Goal: Information Seeking & Learning: Check status

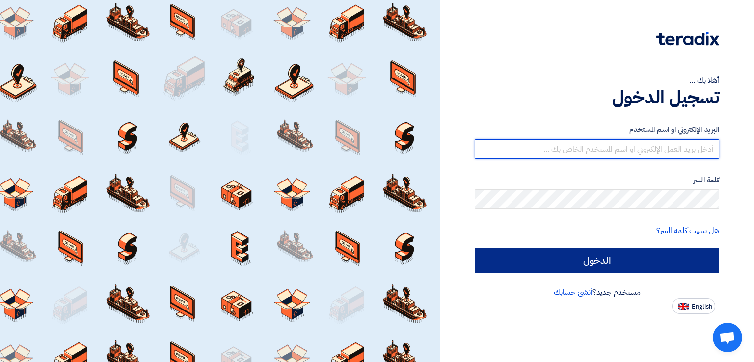
type input "[EMAIL_ADDRESS][DOMAIN_NAME]"
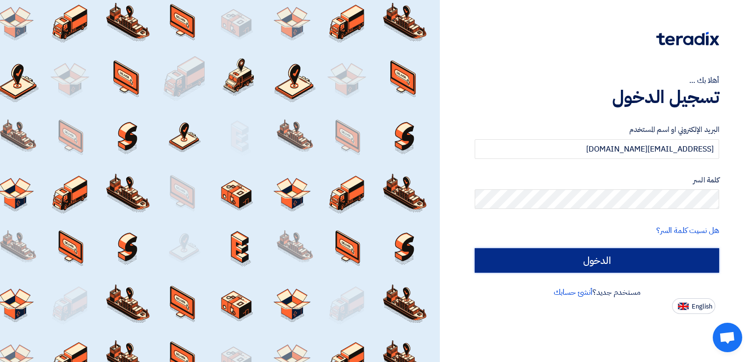
click at [499, 266] on input "الدخول" at bounding box center [597, 260] width 244 height 25
click at [518, 262] on input "الدخول" at bounding box center [597, 260] width 244 height 25
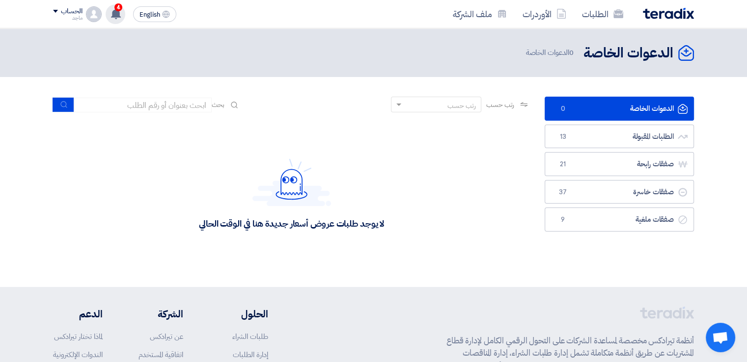
click at [116, 13] on use at bounding box center [116, 13] width 10 height 11
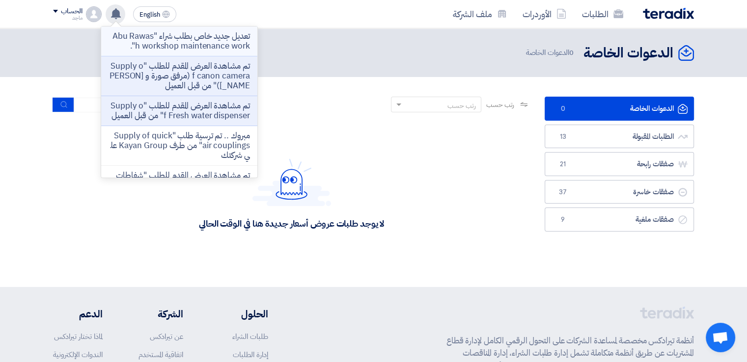
click at [139, 40] on p "تعديل جديد خاص بطلب شراء "Abu Rawash workshop maintenance work"." at bounding box center [179, 41] width 140 height 20
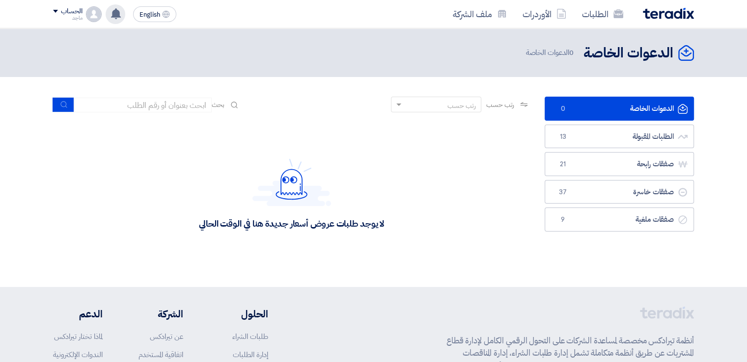
click at [116, 14] on use at bounding box center [116, 13] width 10 height 11
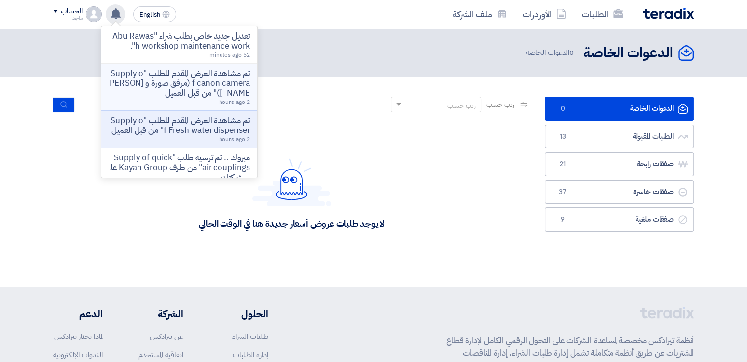
click at [137, 83] on p "تم مشاهدة العرض المقدم للطلب "Supply of canon camera (مرفق صورة و [PERSON_NAME]…" at bounding box center [179, 83] width 140 height 29
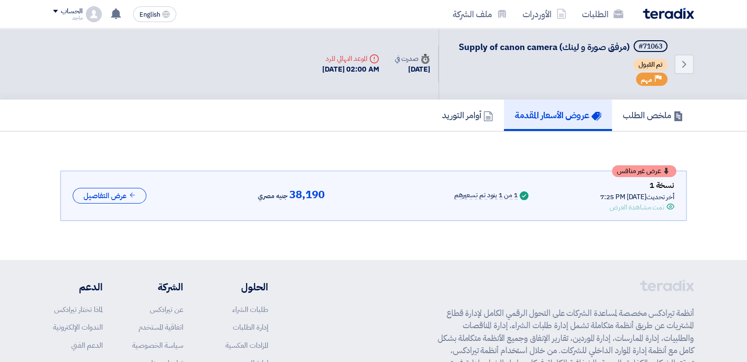
scroll to position [13, 0]
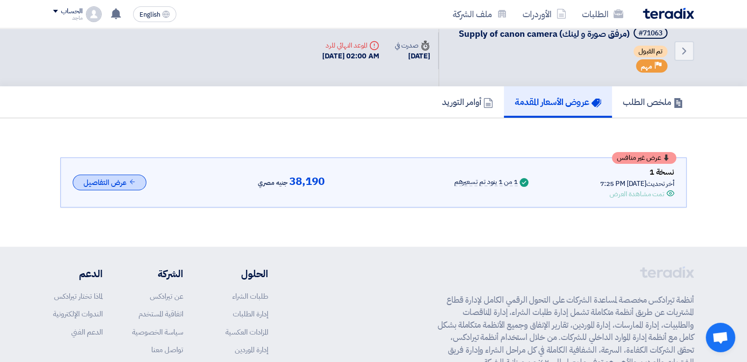
click at [133, 180] on use at bounding box center [132, 182] width 5 height 5
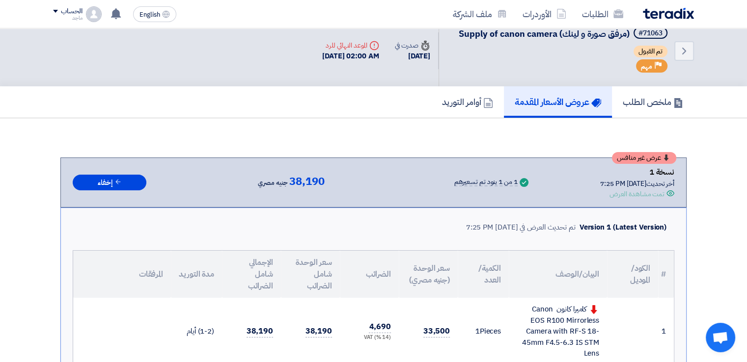
click at [118, 63] on div "Back #71063 Supply of canon camera (مرفق صورة و لينك) تم القبول Priority مهم Ti…" at bounding box center [373, 50] width 641 height 71
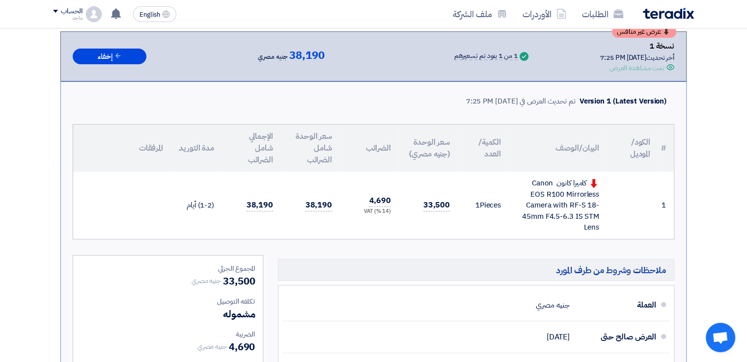
scroll to position [126, 0]
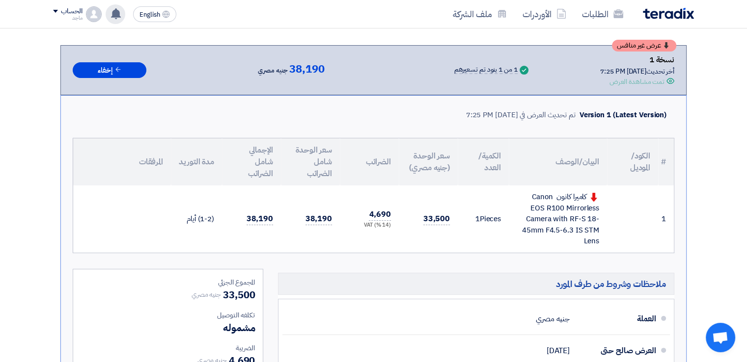
click at [123, 18] on div "تعديل جديد خاص بطلب شراء "Abu Rawash workshop maintenance work". 53 minutes ago…" at bounding box center [116, 14] width 20 height 20
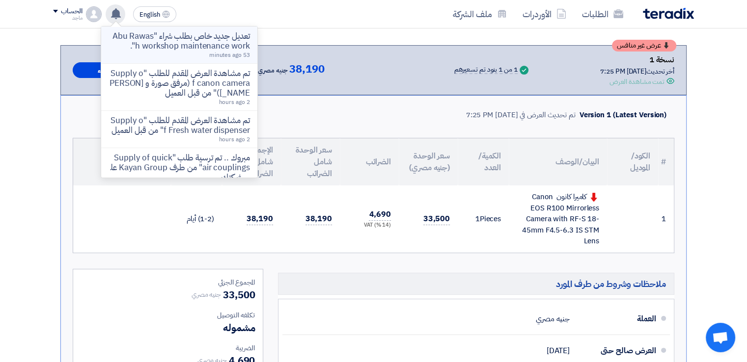
click at [201, 46] on p "تعديل جديد خاص بطلب شراء "Abu Rawash workshop maintenance work"." at bounding box center [179, 41] width 140 height 20
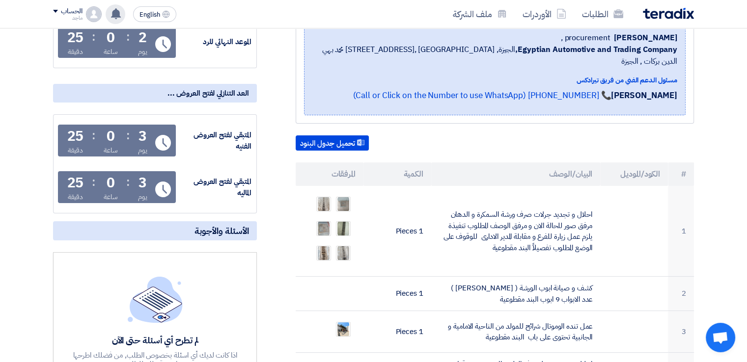
scroll to position [224, 0]
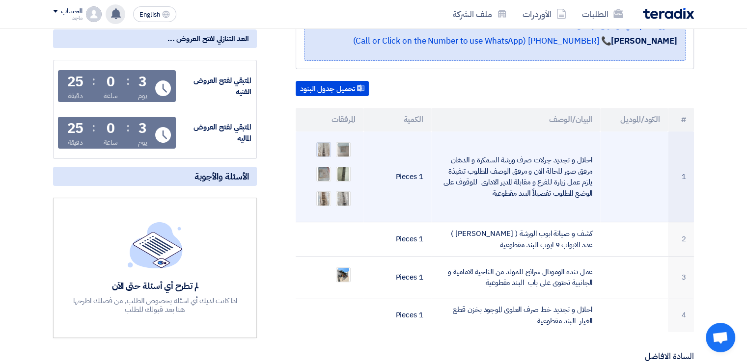
click at [322, 141] on img at bounding box center [324, 150] width 14 height 18
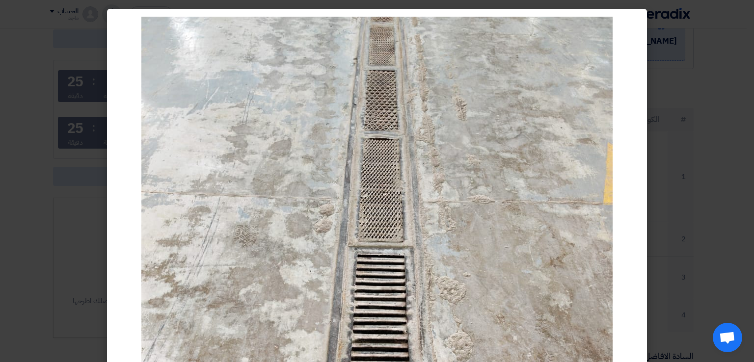
click at [62, 173] on modal-container at bounding box center [377, 181] width 754 height 362
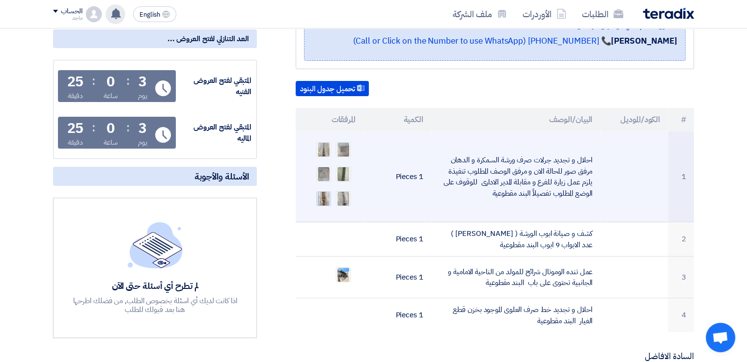
click at [328, 190] on img at bounding box center [324, 199] width 14 height 18
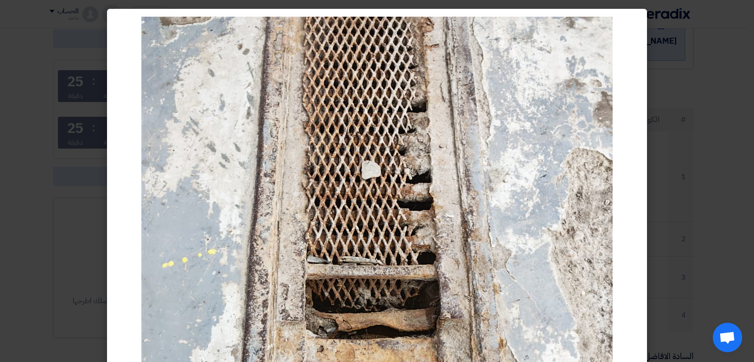
click at [51, 177] on modal-container at bounding box center [377, 181] width 754 height 362
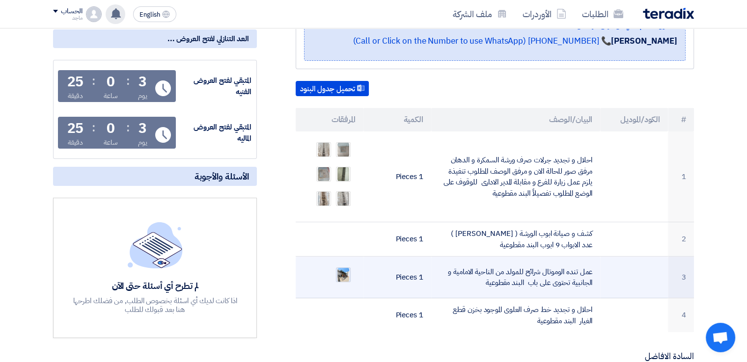
click at [345, 266] on img at bounding box center [343, 275] width 14 height 18
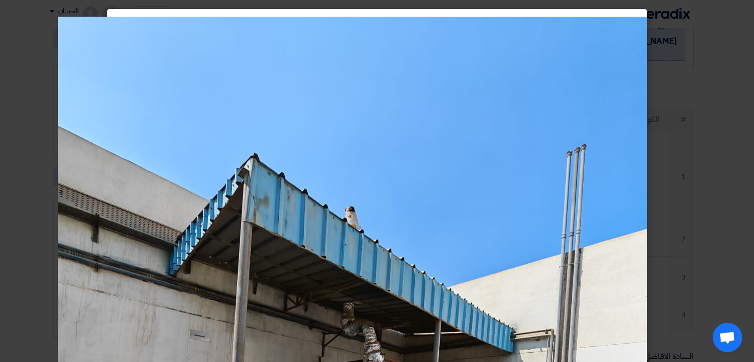
click at [11, 283] on modal-container at bounding box center [377, 181] width 754 height 362
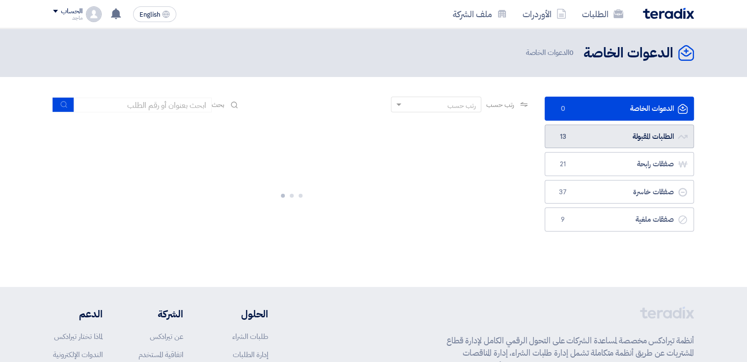
click at [632, 140] on link "الطلبات المقبولة الطلبات المقبولة 13" at bounding box center [618, 137] width 149 height 24
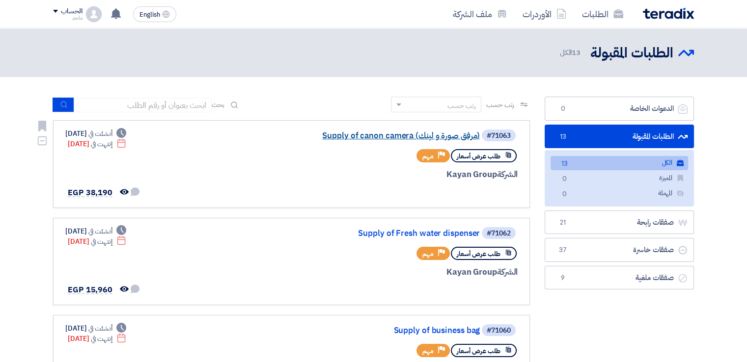
click at [435, 137] on link "Supply of canon camera (مرفق صورة و لينك)" at bounding box center [381, 136] width 196 height 9
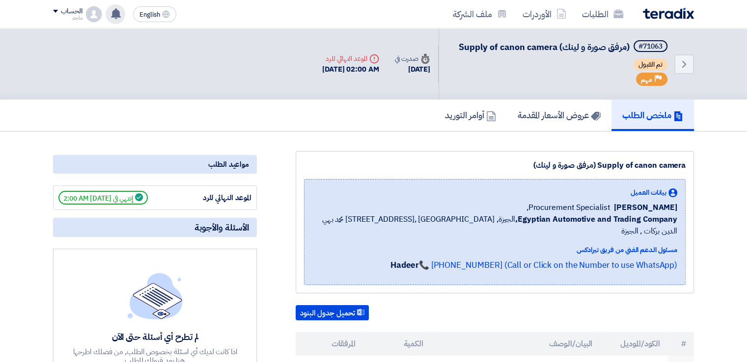
click at [116, 18] on icon at bounding box center [115, 13] width 11 height 11
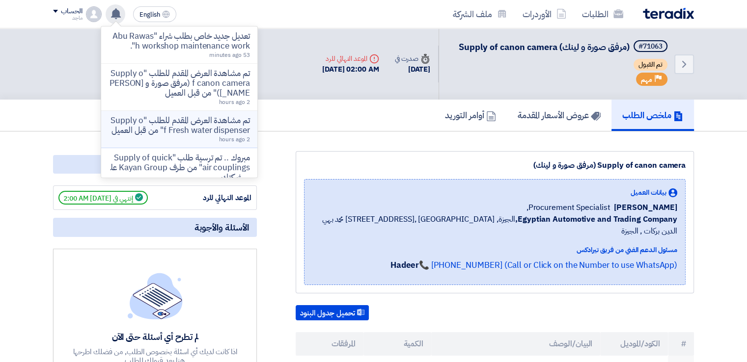
click at [142, 135] on p "تم مشاهدة العرض المقدم للطلب "Supply of Fresh water dispenser" من قبل العميل" at bounding box center [179, 126] width 140 height 20
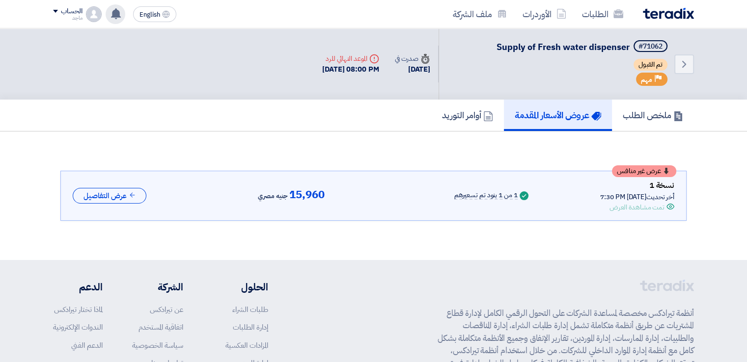
scroll to position [13, 0]
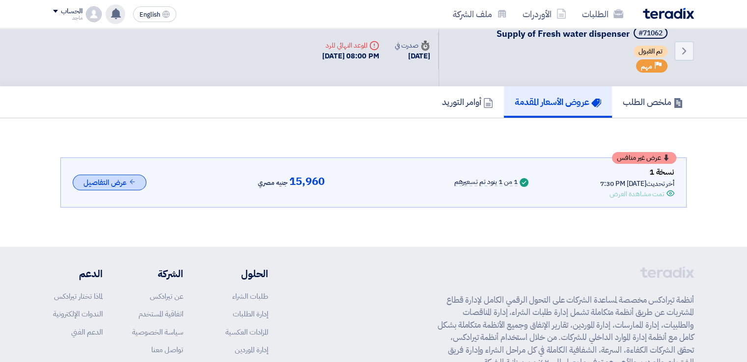
click at [130, 181] on use at bounding box center [132, 182] width 5 height 5
